Goal: Task Accomplishment & Management: Use online tool/utility

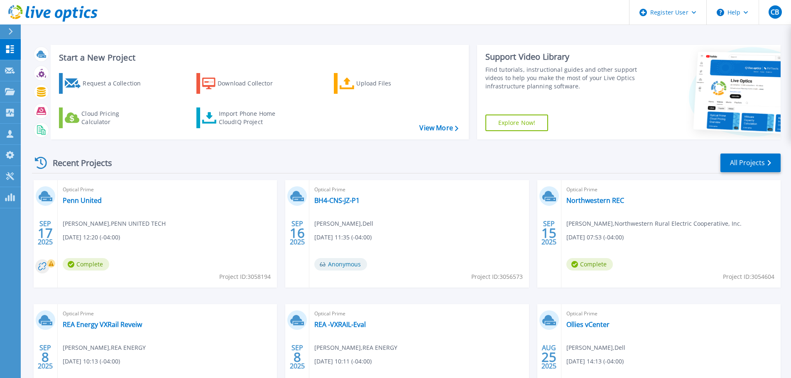
click at [8, 26] on div at bounding box center [13, 32] width 13 height 14
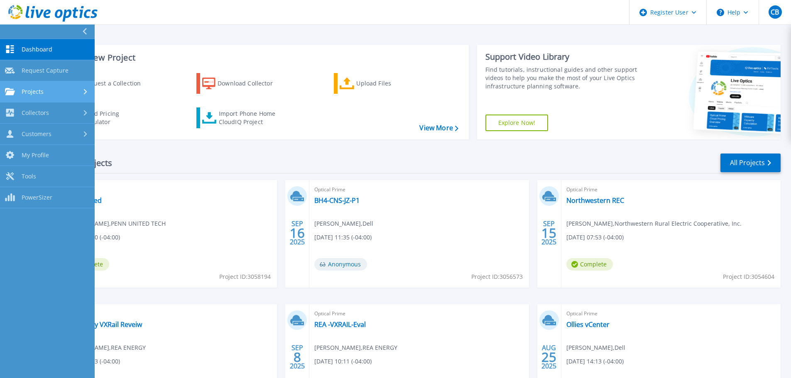
click at [42, 87] on link "Projects Projects" at bounding box center [47, 91] width 95 height 21
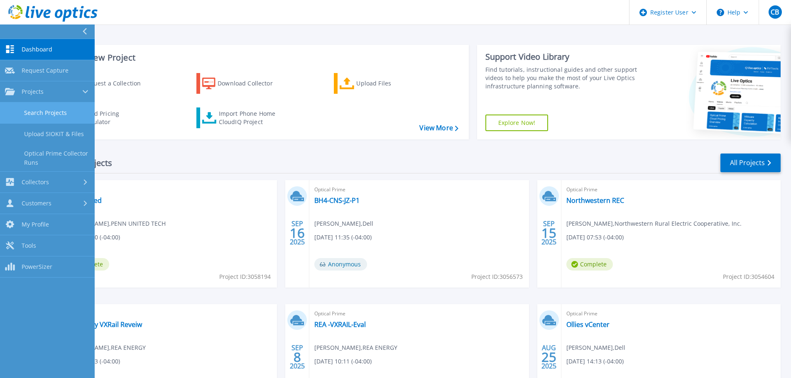
click at [39, 122] on link "Search Projects" at bounding box center [47, 113] width 95 height 21
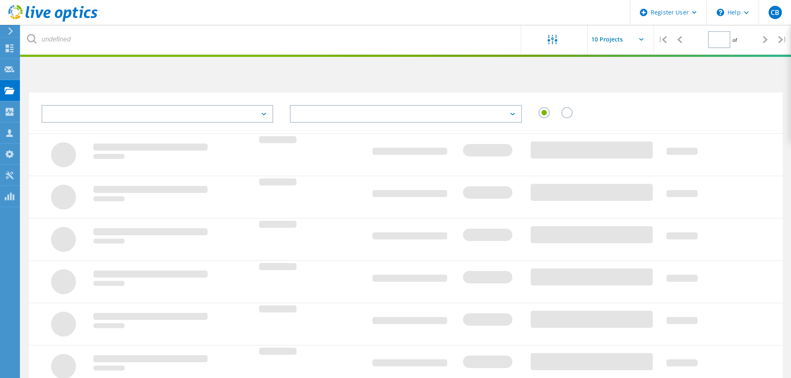
type input "1"
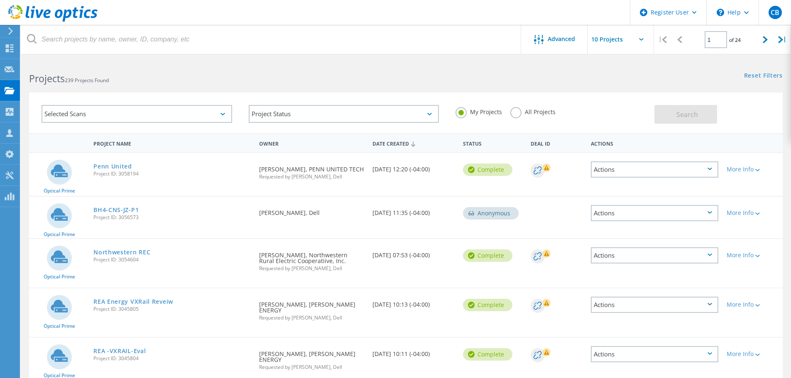
click at [522, 115] on div "All Projects" at bounding box center [532, 113] width 45 height 12
click at [520, 115] on label "All Projects" at bounding box center [532, 111] width 45 height 8
click at [0, 0] on input "All Projects" at bounding box center [0, 0] width 0 height 0
click at [452, 57] on html "Register User \n Help Explore Helpful Articles Contact Support CB Dell User Chu…" at bounding box center [395, 316] width 791 height 632
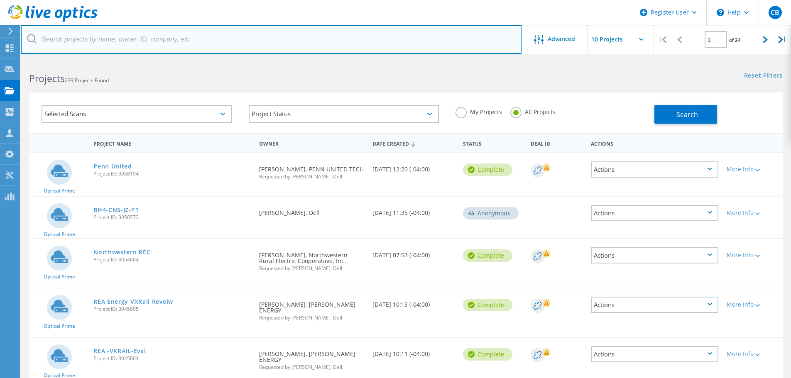
click at [429, 35] on input "text" at bounding box center [271, 39] width 501 height 29
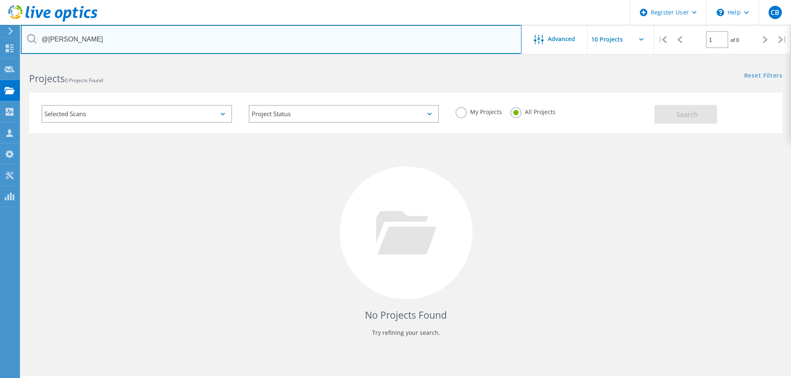
click at [113, 34] on input "@thaddeus" at bounding box center [271, 39] width 501 height 29
type input "@stevenscolleg"
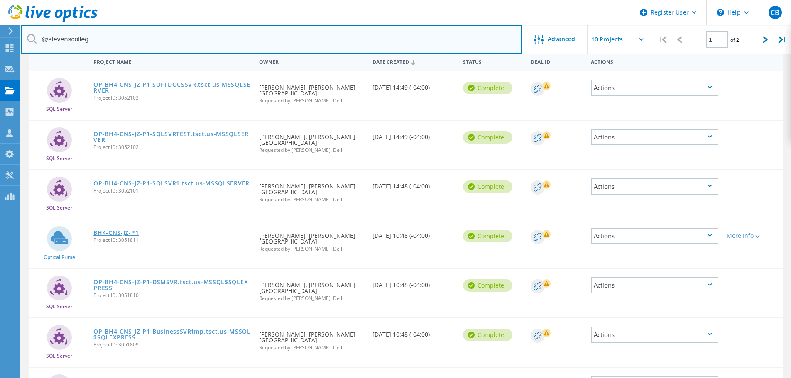
scroll to position [85, 0]
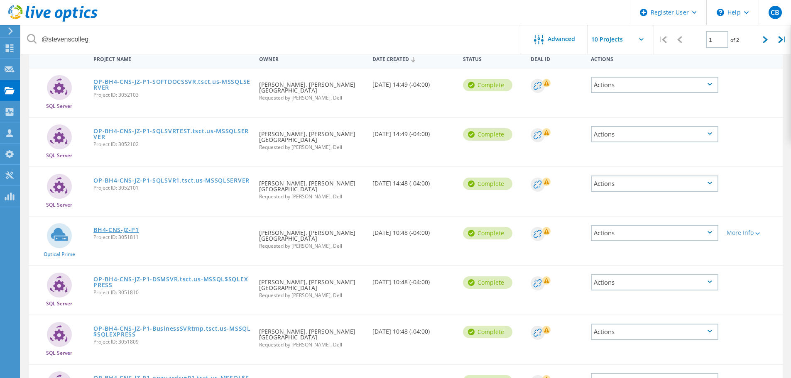
click at [110, 230] on link "BH4-CNS-JZ-P1" at bounding box center [115, 230] width 45 height 6
